Goal: Book appointment/travel/reservation

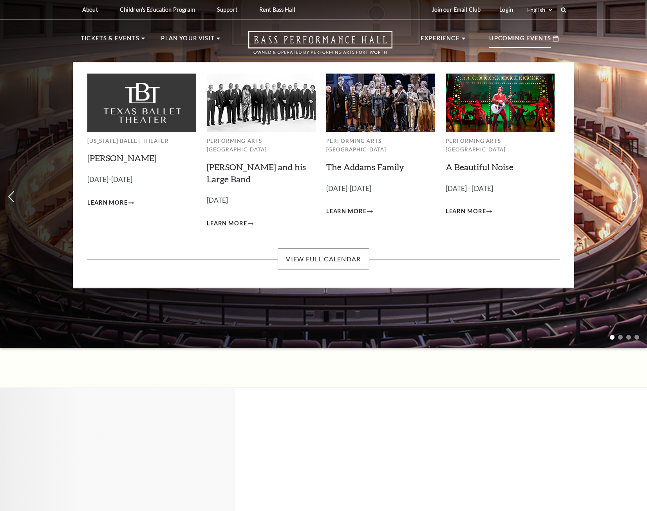
click at [543, 38] on p "Upcoming Events" at bounding box center [520, 41] width 62 height 14
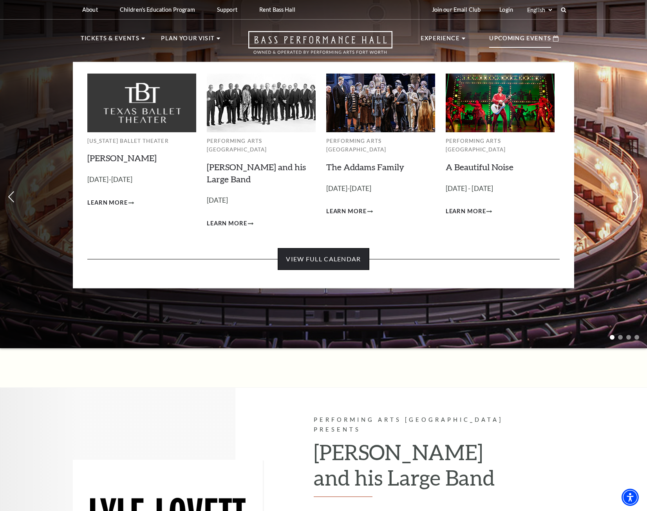
click at [347, 251] on link "View Full Calendar" at bounding box center [323, 259] width 91 height 22
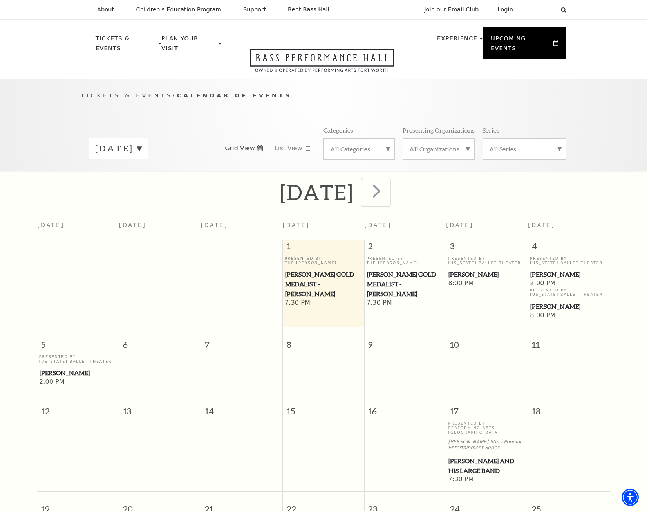
click at [388, 180] on span "next" at bounding box center [376, 191] width 22 height 22
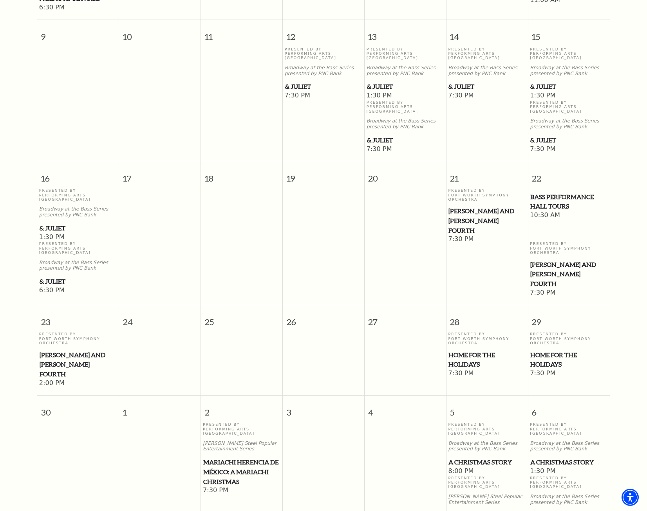
scroll to position [491, 0]
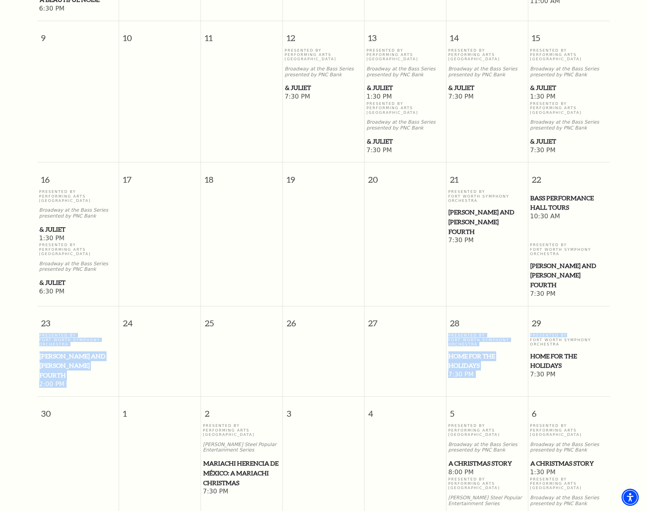
drag, startPoint x: 562, startPoint y: 294, endPoint x: 562, endPoint y: 298, distance: 4.3
click at [562, 306] on table "23 24 25 26 27 28 29 Presented By Fort Worth Symphony Orchestra [PERSON_NAME] a…" at bounding box center [323, 347] width 572 height 83
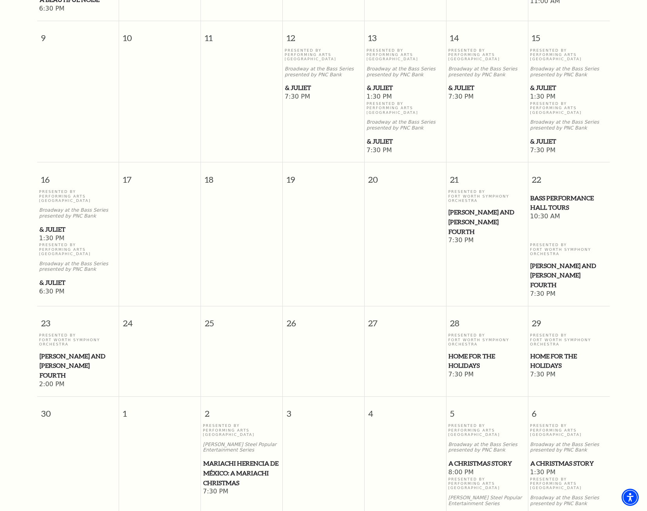
drag, startPoint x: 562, startPoint y: 298, endPoint x: 557, endPoint y: 325, distance: 27.0
click at [557, 352] on span "Home for the Holidays" at bounding box center [568, 361] width 77 height 19
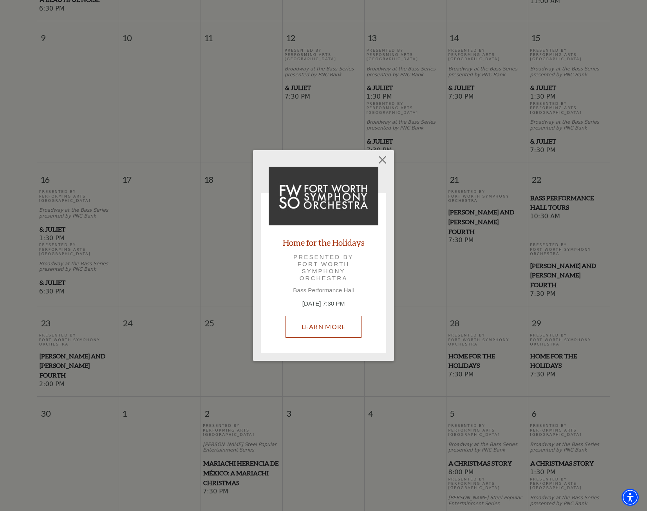
click at [323, 325] on link "Learn More" at bounding box center [323, 327] width 76 height 22
